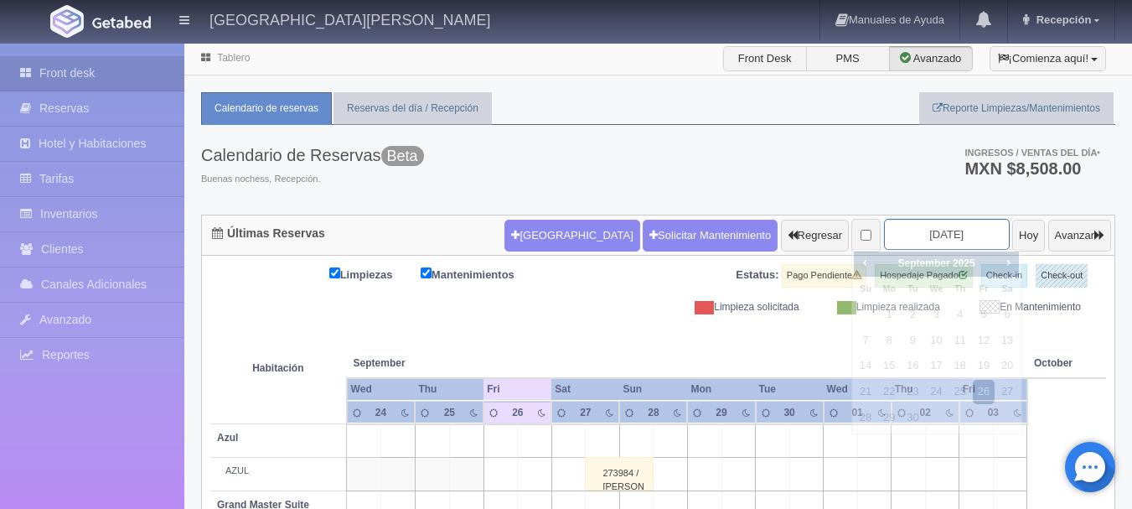
click at [934, 237] on input "2025-09-26" at bounding box center [947, 234] width 126 height 31
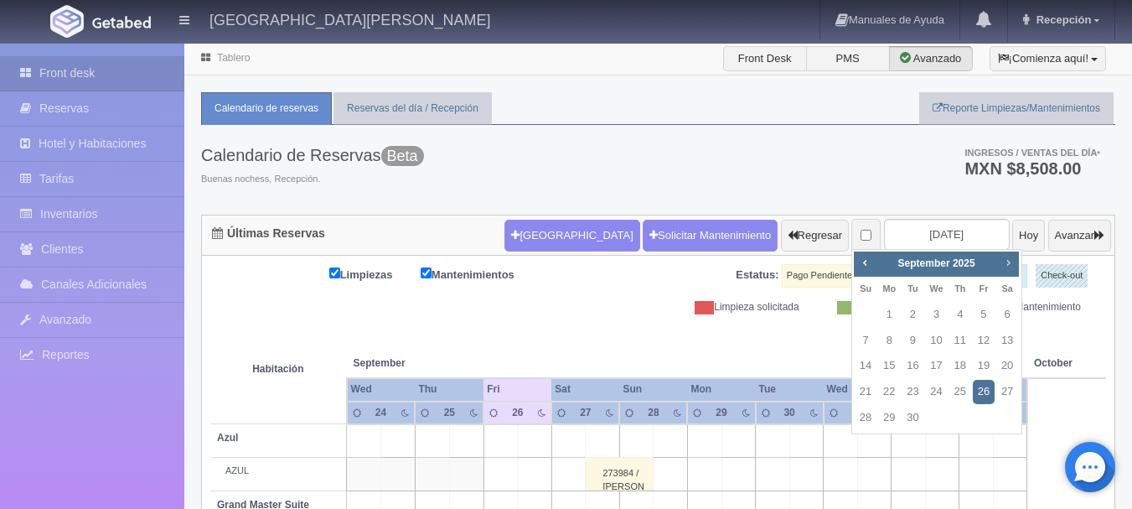
click at [1008, 265] on span "Next" at bounding box center [1007, 262] width 13 height 13
click at [965, 365] on link "16" at bounding box center [960, 366] width 22 height 24
type input "2025-10-16"
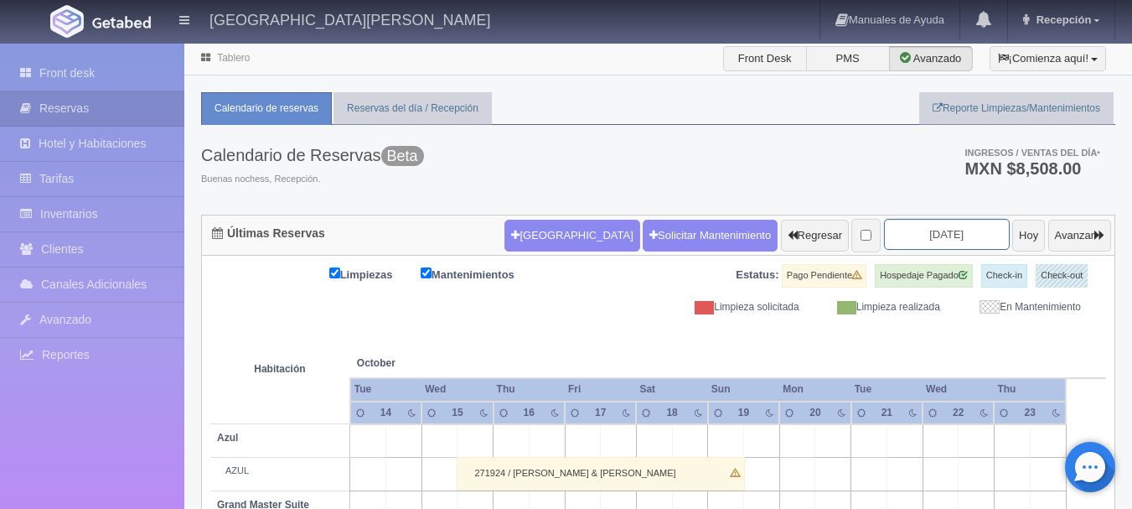
click at [952, 237] on input "2025-10-16" at bounding box center [947, 234] width 126 height 31
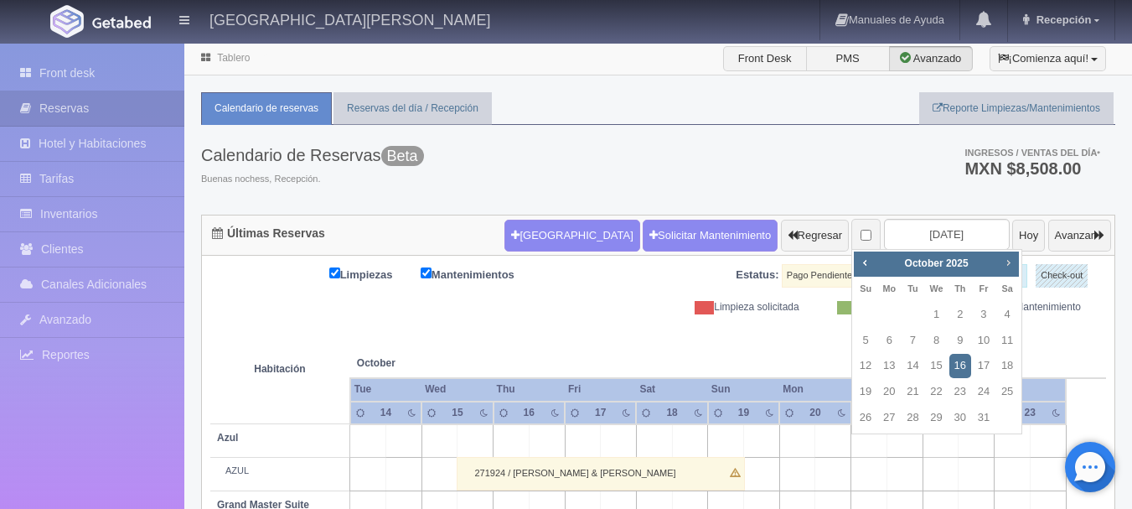
click at [1011, 265] on span "Next" at bounding box center [1007, 262] width 13 height 13
click at [1009, 262] on span "Next" at bounding box center [1007, 262] width 13 height 13
click at [1004, 364] on link "20" at bounding box center [1007, 366] width 22 height 24
type input "[DATE]"
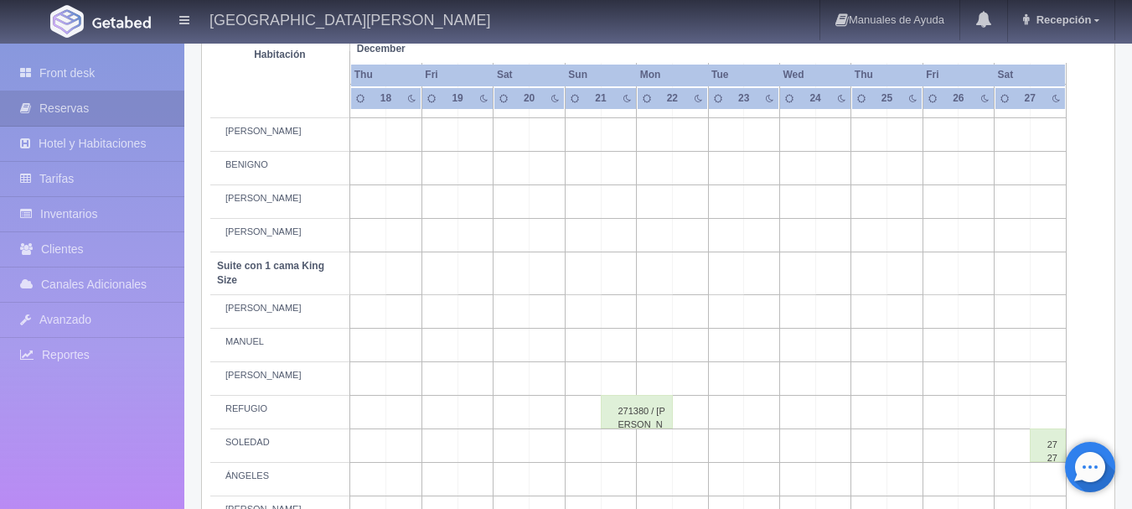
scroll to position [675, 0]
